Goal: Task Accomplishment & Management: Complete application form

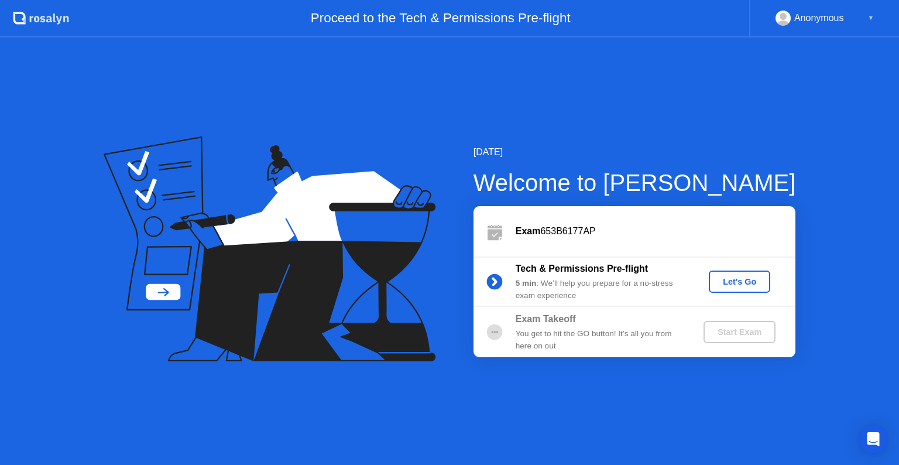
click at [746, 293] on div "Tech & Permissions Pre-flight 5 min : We’ll help you prepare for a no-stress ex…" at bounding box center [635, 281] width 322 height 50
click at [746, 279] on div "Let's Go" at bounding box center [740, 281] width 52 height 9
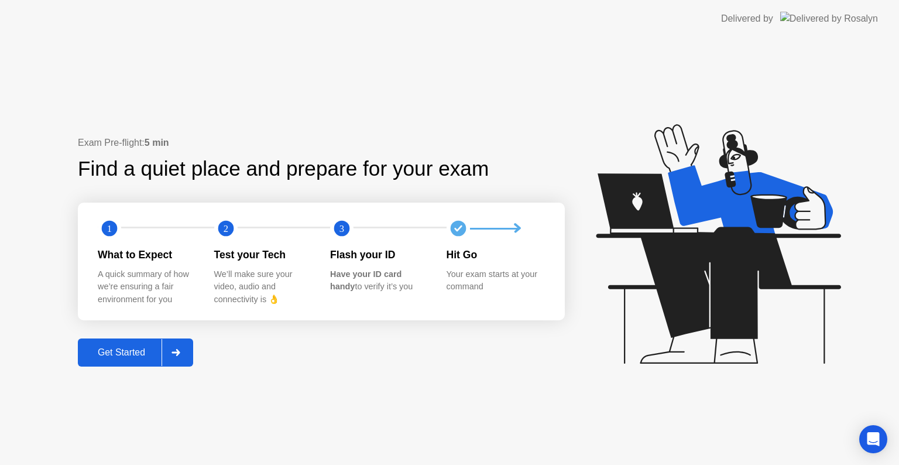
click at [119, 354] on div "Get Started" at bounding box center [121, 352] width 80 height 11
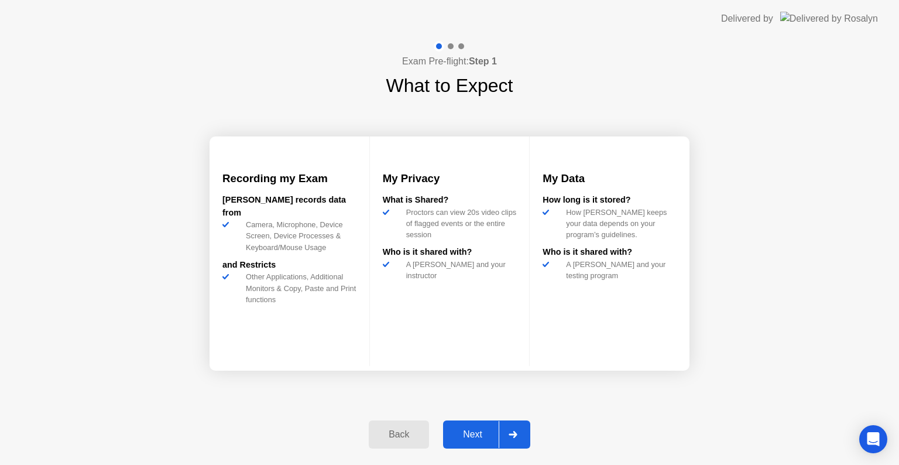
click at [477, 436] on div "Next" at bounding box center [473, 434] width 52 height 11
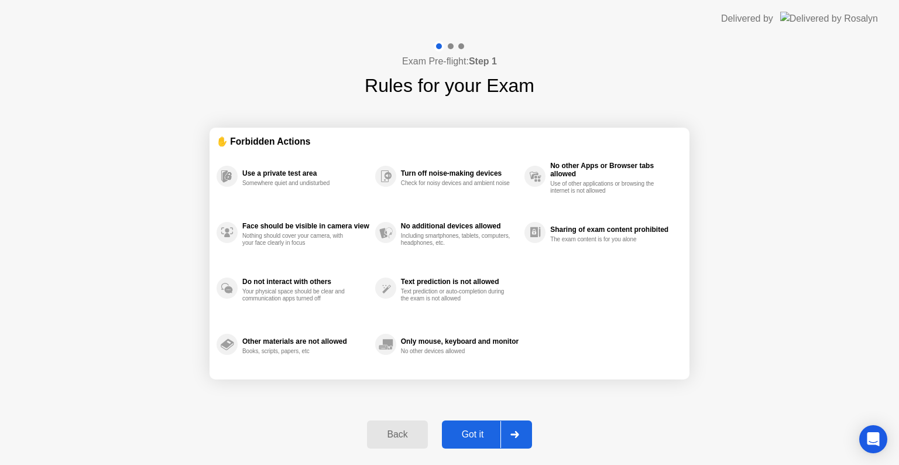
click at [492, 433] on div "Got it" at bounding box center [472, 434] width 55 height 11
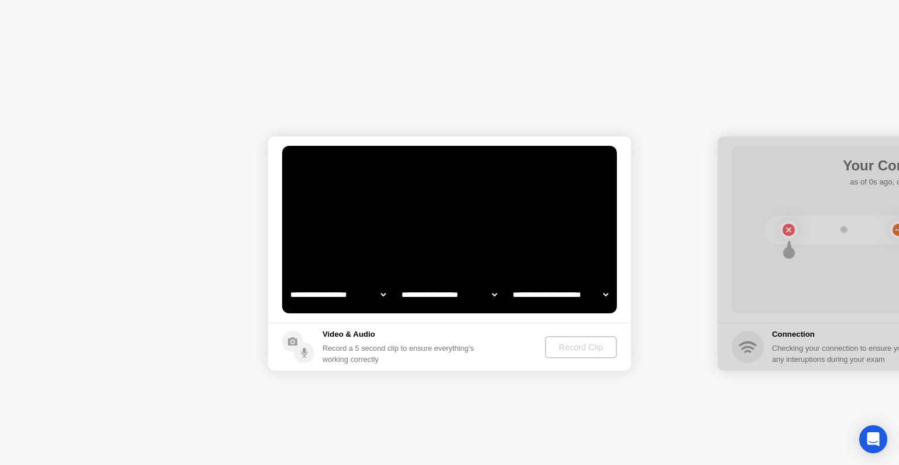
select select "**********"
select select "*******"
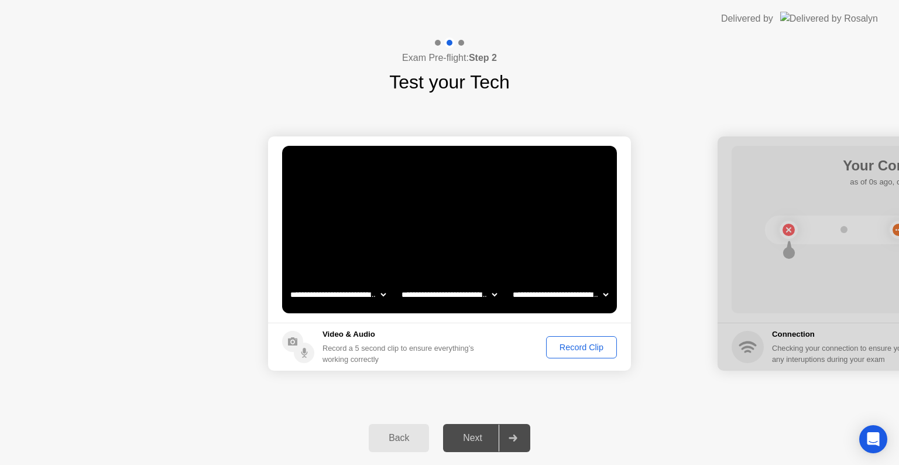
click at [476, 443] on div "Next" at bounding box center [473, 438] width 52 height 11
click at [516, 441] on div at bounding box center [513, 437] width 28 height 27
click at [592, 346] on div "Record Clip" at bounding box center [581, 346] width 63 height 9
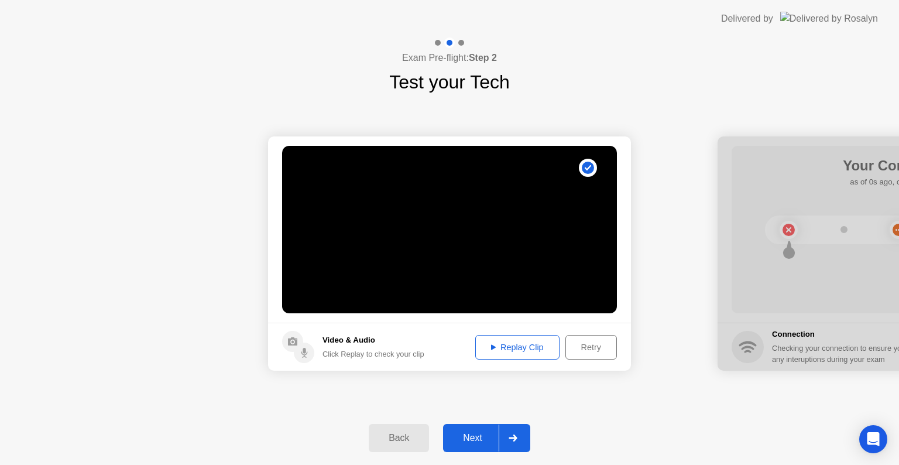
click at [513, 438] on icon at bounding box center [513, 437] width 8 height 7
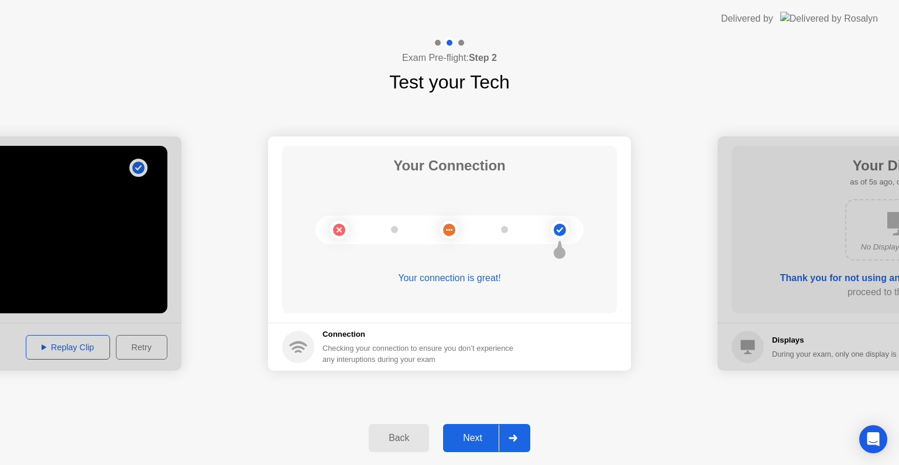
click at [517, 434] on icon at bounding box center [513, 437] width 9 height 7
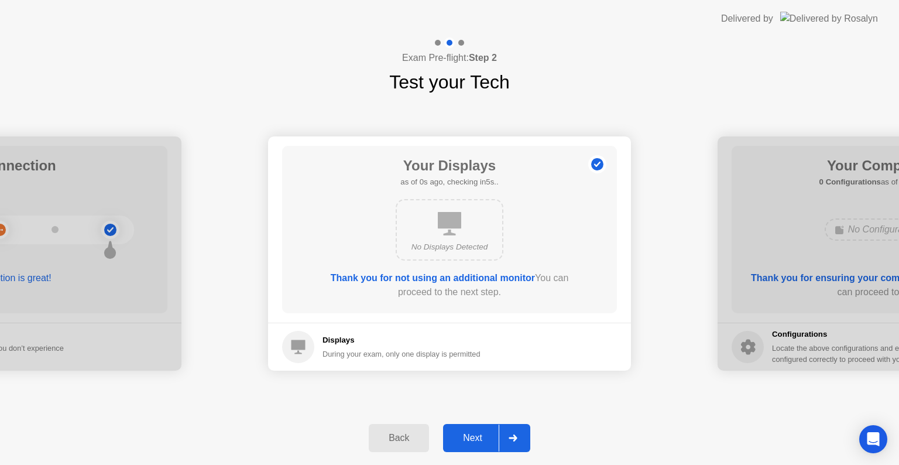
click at [516, 440] on icon at bounding box center [513, 437] width 9 height 7
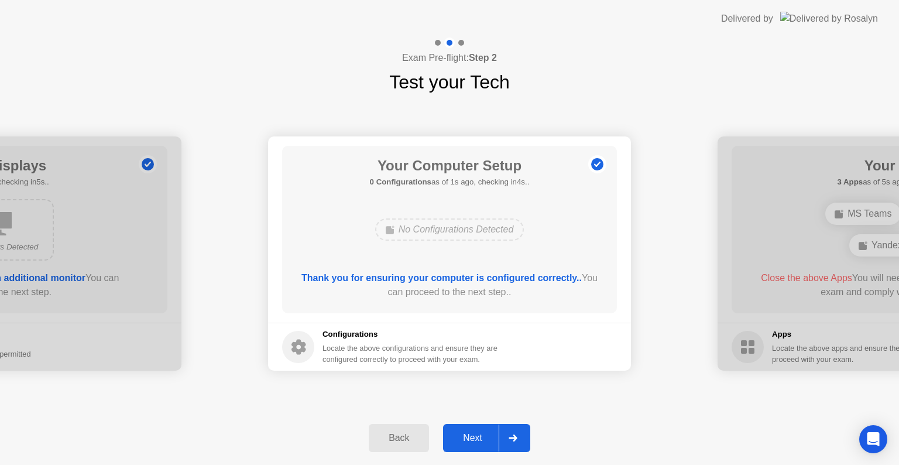
click at [516, 440] on icon at bounding box center [513, 437] width 9 height 7
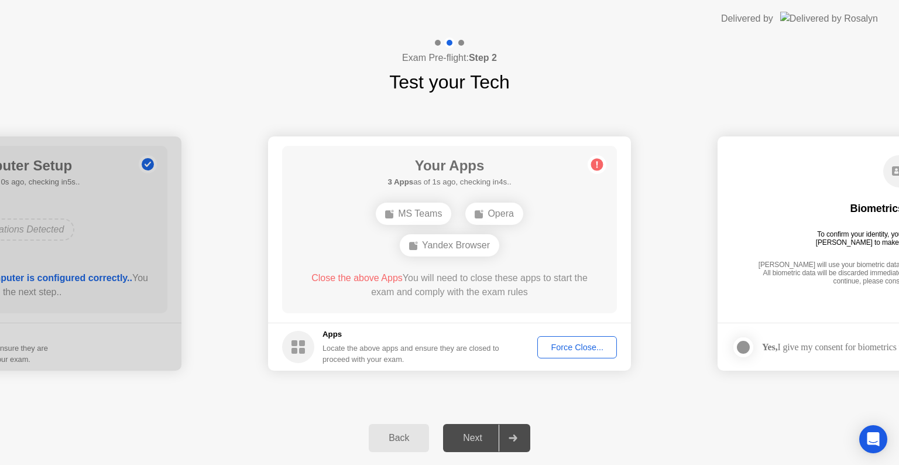
click at [575, 343] on div "Force Close..." at bounding box center [576, 346] width 71 height 9
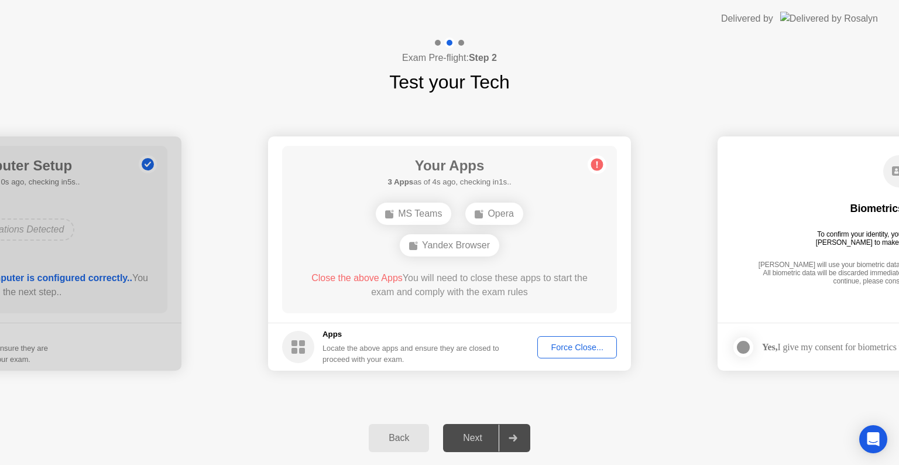
click at [578, 342] on div "Force Close..." at bounding box center [576, 346] width 71 height 9
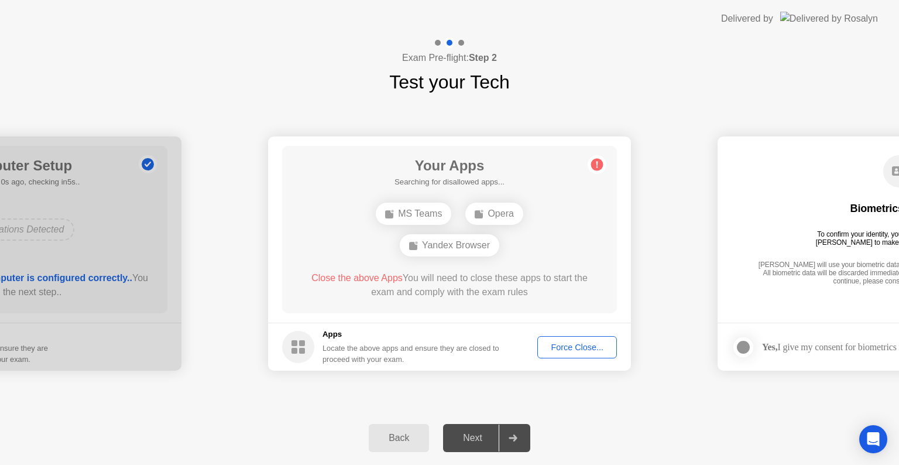
click at [578, 351] on div "Force Close..." at bounding box center [576, 346] width 71 height 9
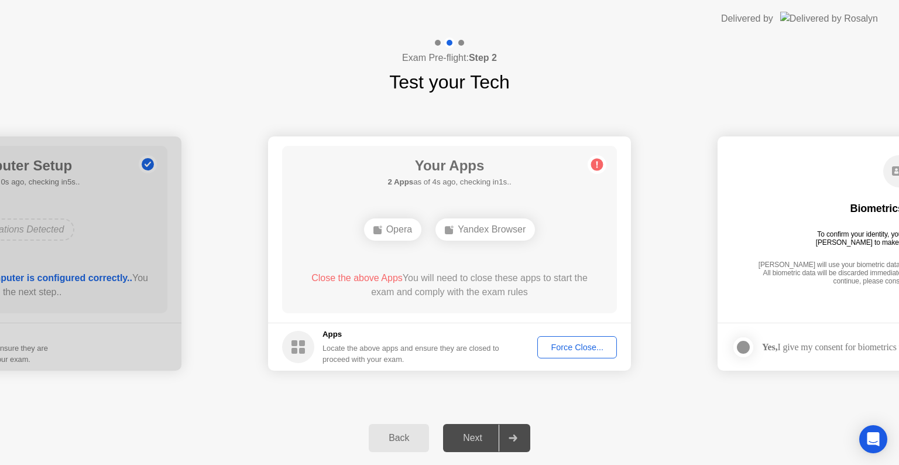
click at [571, 279] on div "Close the above Apps You will need to close these apps to start the exam and co…" at bounding box center [449, 285] width 301 height 28
click at [565, 342] on div "Force Close..." at bounding box center [576, 346] width 71 height 9
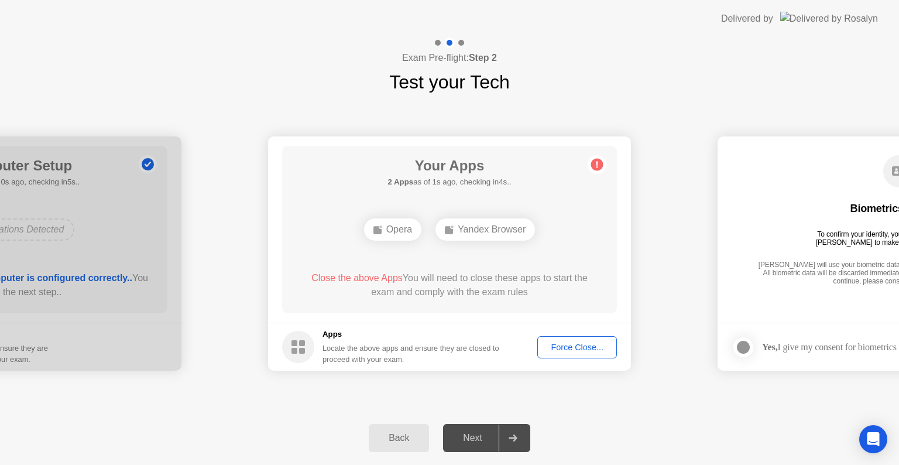
click at [584, 351] on div "Force Close..." at bounding box center [576, 346] width 71 height 9
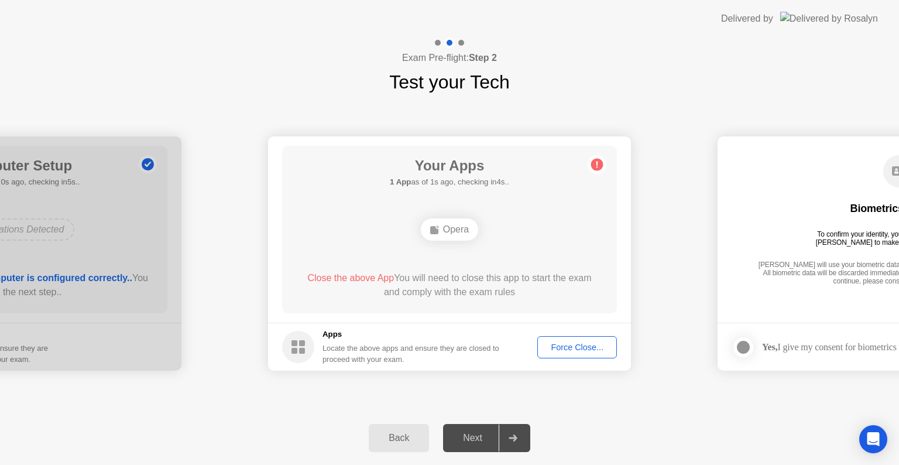
click at [582, 349] on div "Force Close..." at bounding box center [576, 346] width 71 height 9
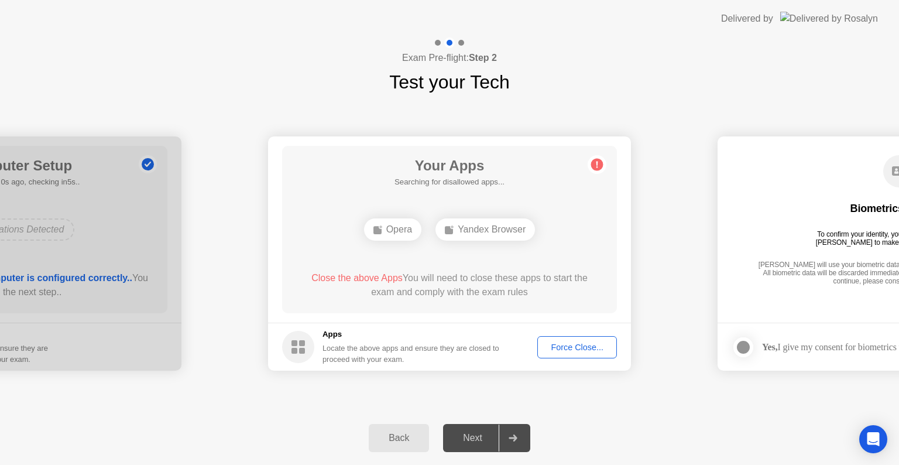
click at [598, 348] on div "Force Close..." at bounding box center [576, 346] width 71 height 9
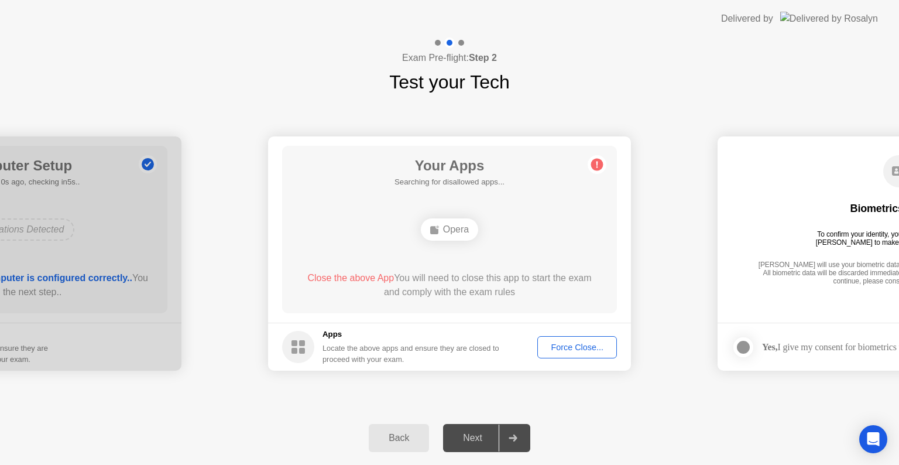
click at [582, 346] on div "Force Close..." at bounding box center [576, 346] width 71 height 9
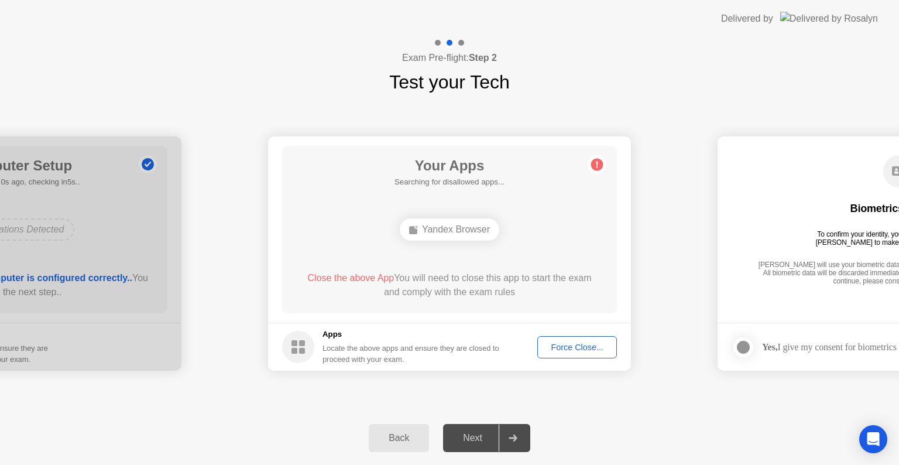
click at [624, 421] on div "Back Next" at bounding box center [449, 438] width 899 height 54
click at [515, 436] on icon at bounding box center [513, 437] width 8 height 7
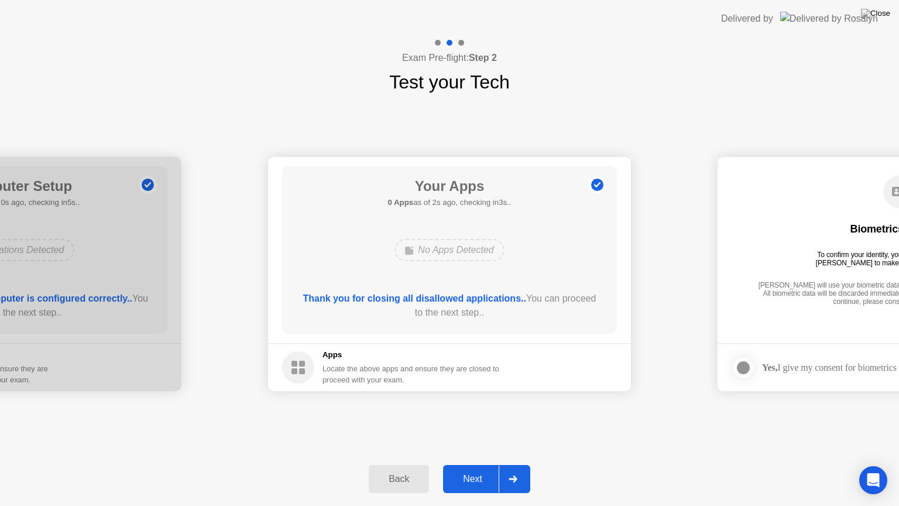
click at [487, 464] on div "Next" at bounding box center [473, 479] width 52 height 11
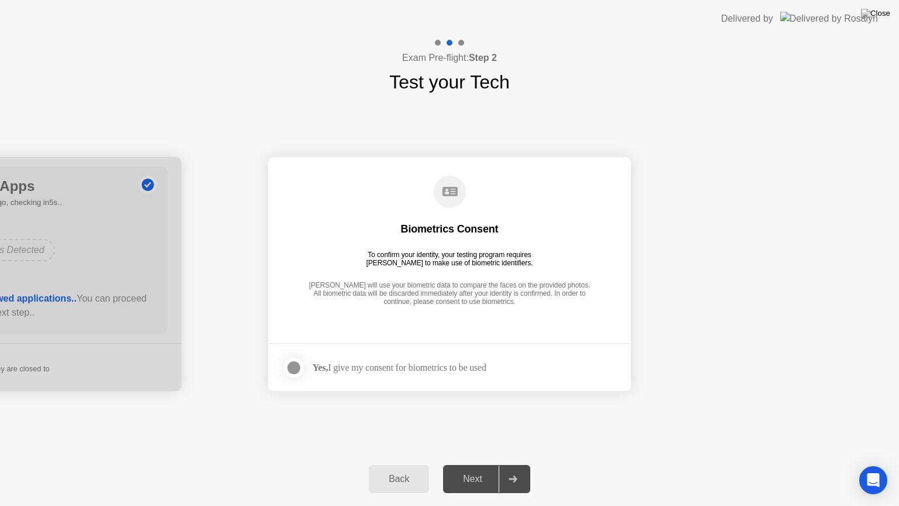
click at [300, 368] on div at bounding box center [294, 368] width 14 height 14
click at [479, 464] on div "Next" at bounding box center [473, 479] width 52 height 11
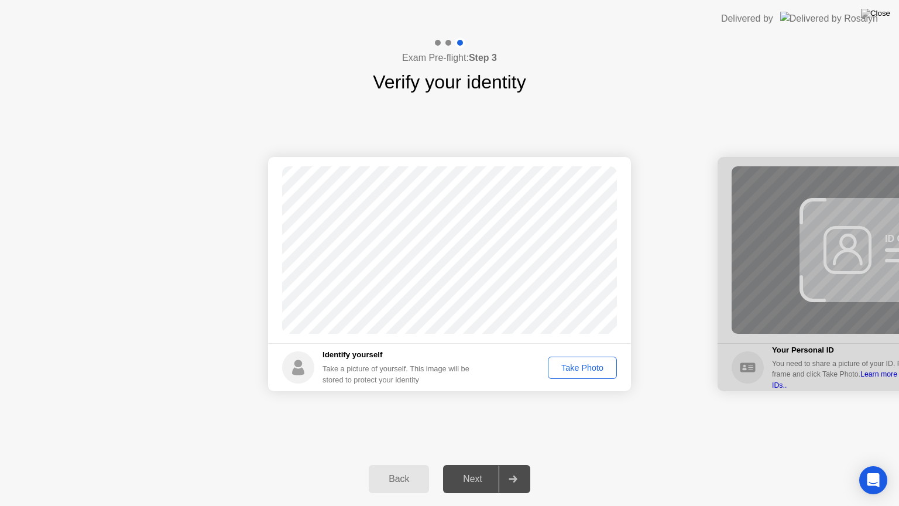
click at [598, 365] on div "Take Photo" at bounding box center [582, 367] width 61 height 9
click at [471, 464] on div "Next" at bounding box center [473, 479] width 52 height 11
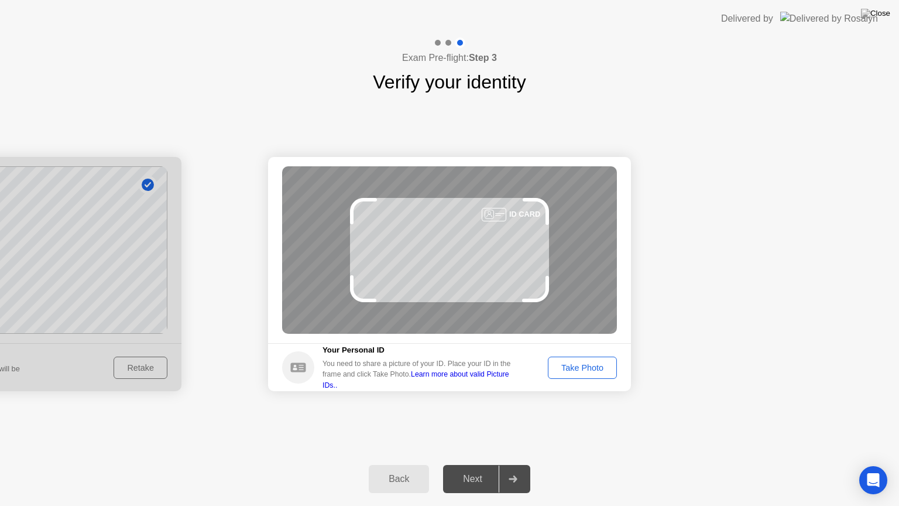
click at [577, 368] on div "Take Photo" at bounding box center [582, 367] width 61 height 9
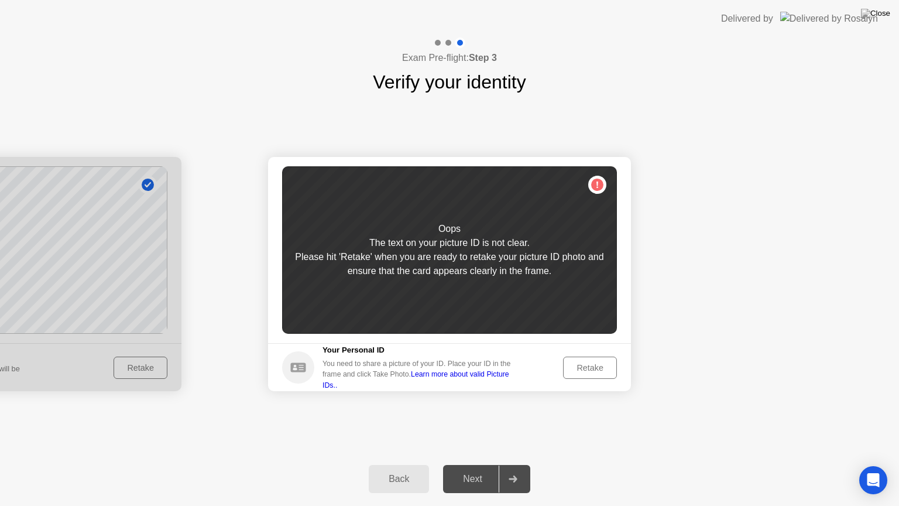
click at [404, 290] on div "Oops The text on your picture ID is not clear. Please hit 'Retake' when you are…" at bounding box center [449, 249] width 335 height 167
click at [447, 311] on div "Oops The text on your picture ID is not clear. Please hit 'Retake' when you are…" at bounding box center [449, 249] width 335 height 167
click at [597, 186] on div "Oops The text on your picture ID is not clear. Please hit 'Retake' when you are…" at bounding box center [449, 249] width 335 height 167
click at [406, 302] on div "Oops The text on your picture ID is not clear. Please hit 'Retake' when you are…" at bounding box center [449, 249] width 335 height 167
click at [296, 372] on circle at bounding box center [298, 367] width 32 height 32
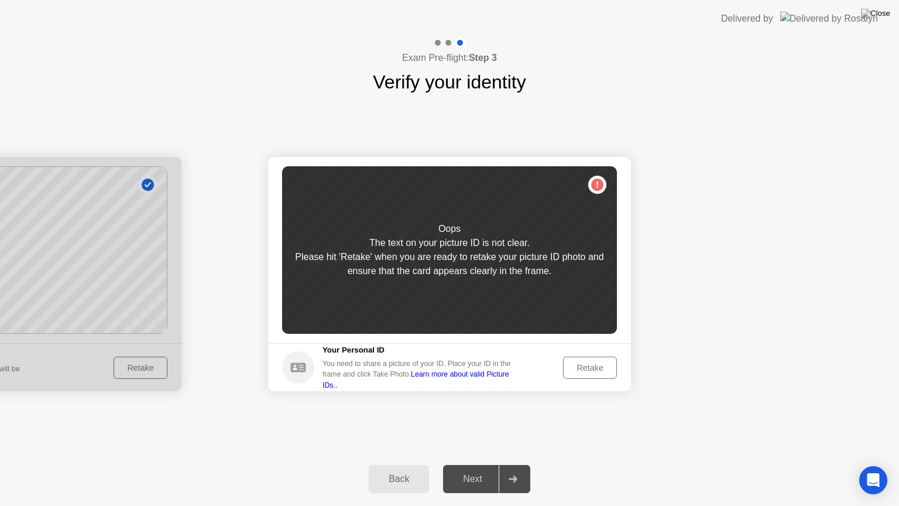
click at [471, 382] on link "Learn more about valid Picture IDs.." at bounding box center [416, 379] width 187 height 19
drag, startPoint x: 393, startPoint y: 479, endPoint x: 457, endPoint y: 411, distance: 92.8
click at [457, 411] on div "Exam Pre-flight: Step 3 Verify your identity Success Photo is correctly taken I…" at bounding box center [449, 271] width 899 height 468
click at [296, 369] on circle at bounding box center [298, 367] width 32 height 32
click at [604, 187] on div "Oops The text on your picture ID is not clear. Please hit 'Retake' when you are…" at bounding box center [449, 249] width 335 height 167
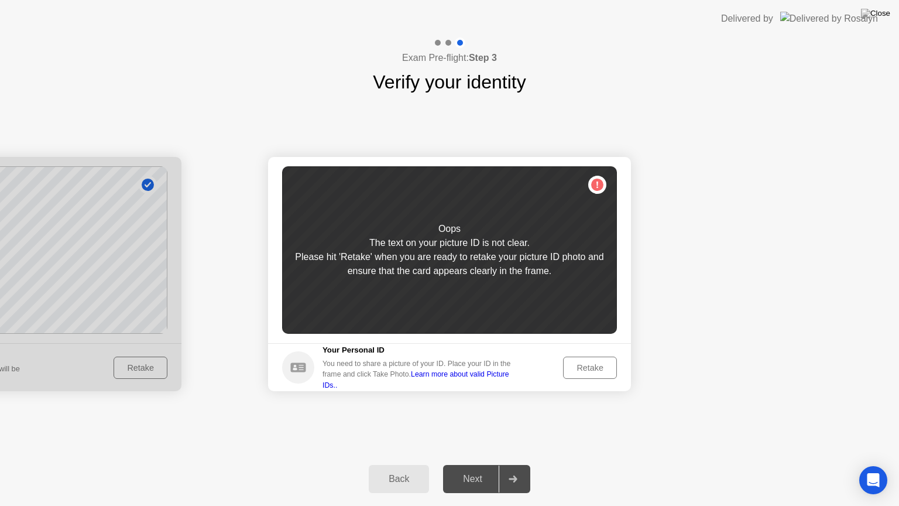
click at [597, 185] on div "Oops The text on your picture ID is not clear. Please hit 'Retake' when you are…" at bounding box center [449, 249] width 335 height 167
click at [625, 194] on main "Success Photo is correctly taken Unsuccess Photo is not correctly taken. Oops T…" at bounding box center [449, 250] width 363 height 186
click at [581, 357] on button "Retake" at bounding box center [590, 367] width 54 height 22
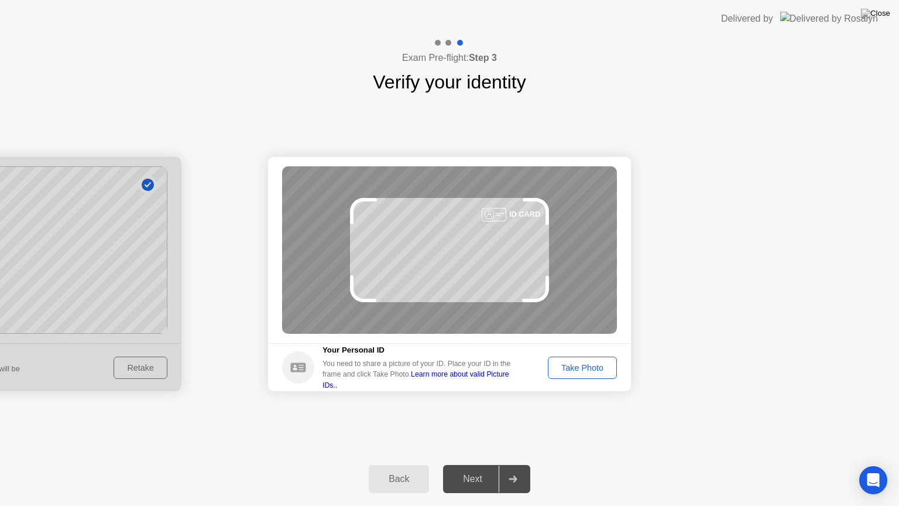
click at [589, 364] on div "Take Photo" at bounding box center [582, 367] width 61 height 9
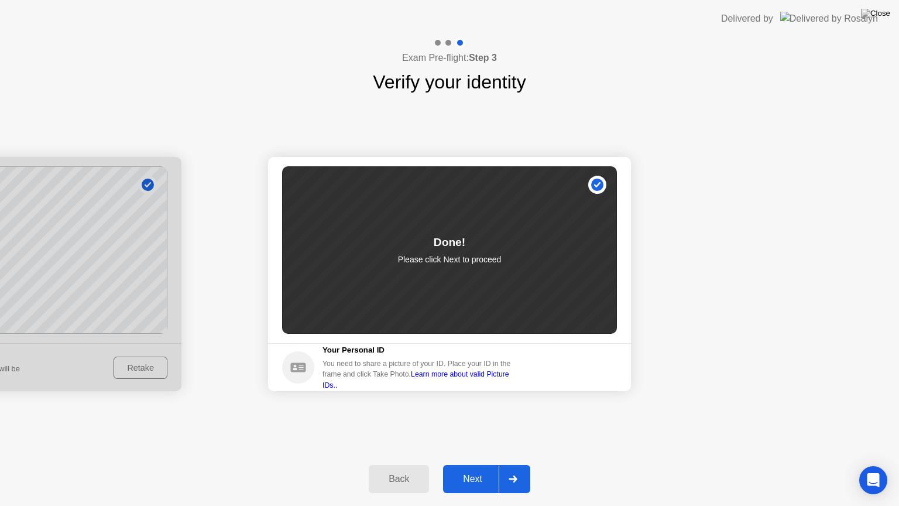
click at [482, 464] on div "Next" at bounding box center [473, 479] width 52 height 11
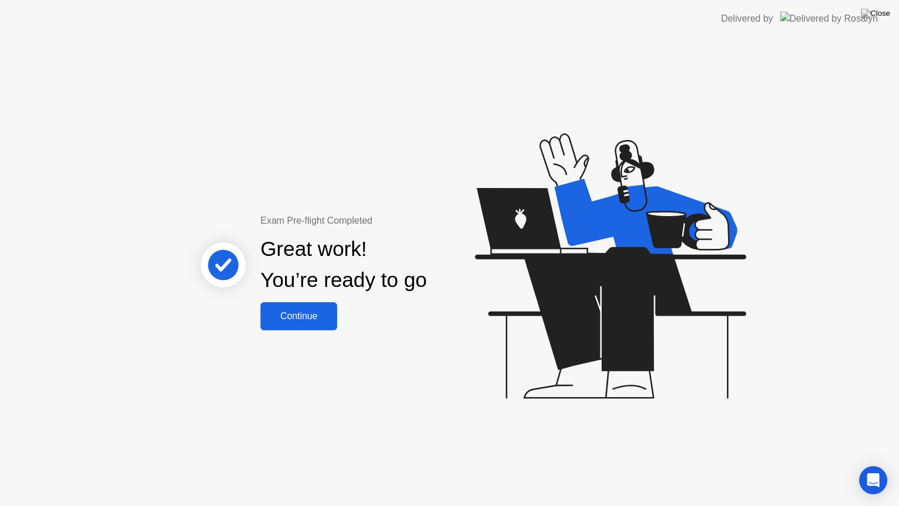
click at [321, 323] on button "Continue" at bounding box center [298, 316] width 77 height 28
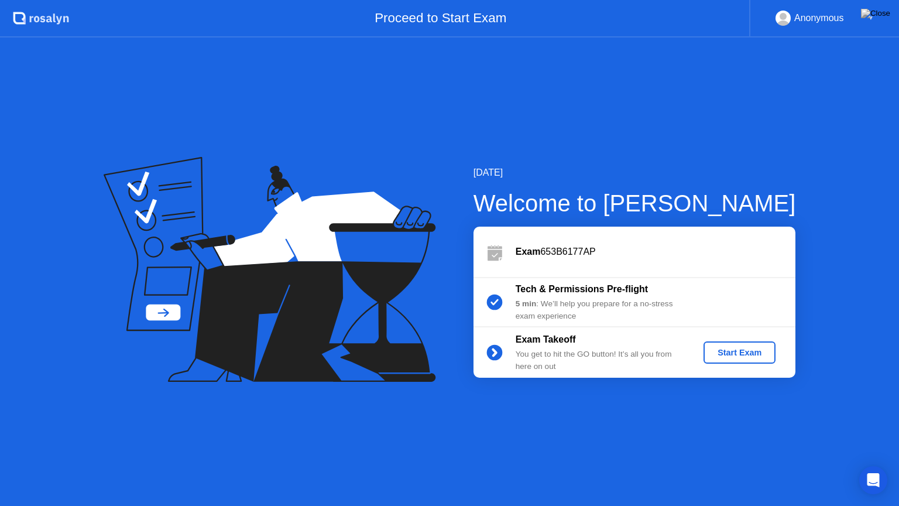
click at [749, 353] on div "Start Exam" at bounding box center [739, 352] width 63 height 9
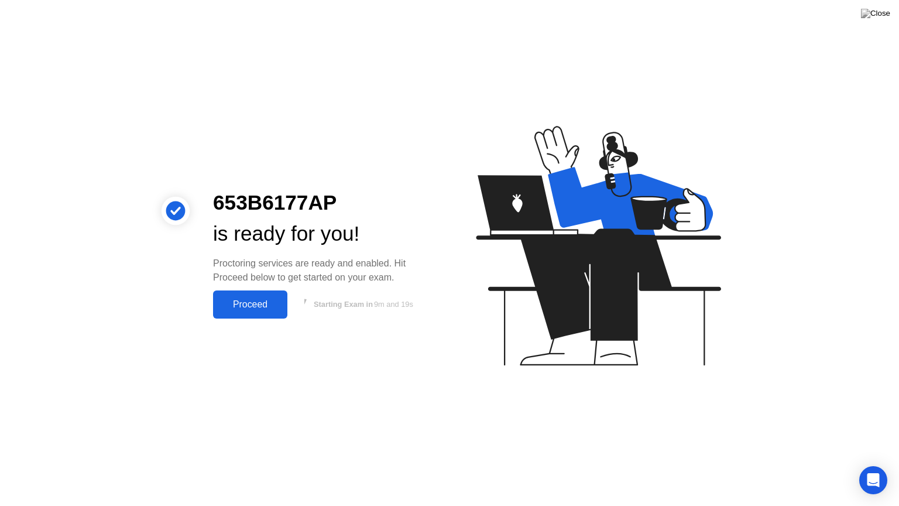
click at [281, 308] on div "Proceed" at bounding box center [250, 304] width 67 height 11
